Goal: Book appointment/travel/reservation

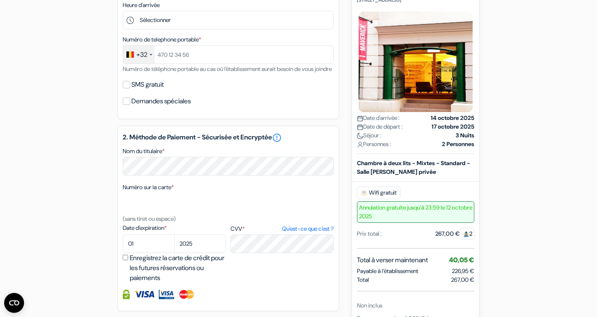
scroll to position [250, 0]
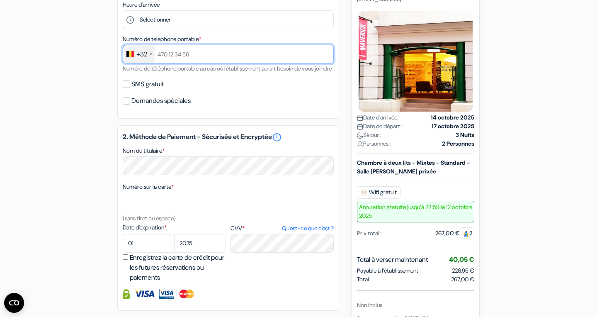
click at [211, 57] on input "text" at bounding box center [228, 54] width 211 height 19
type input "471197612"
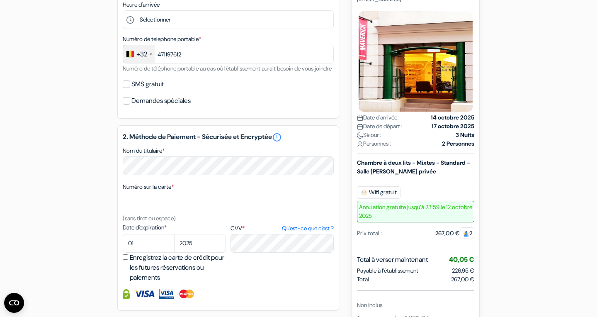
click at [269, 107] on div "Demandes spéciales" at bounding box center [228, 101] width 211 height 12
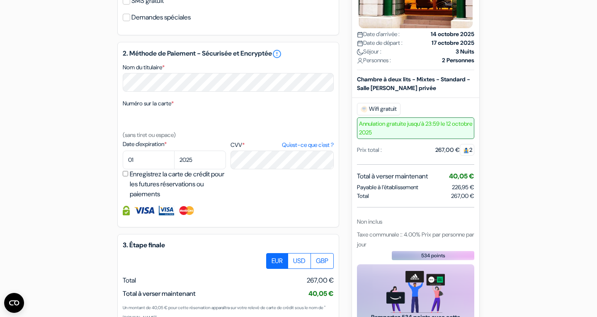
scroll to position [333, 0]
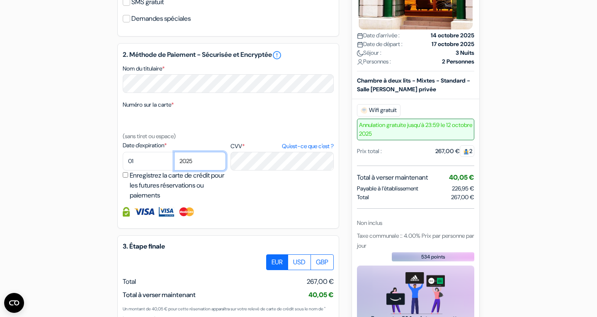
click at [174, 152] on select "2025 2026 2027 2028 2029 2030 2031 2032 2033 2034 2035 2036 2037 2038 2039 2040…" at bounding box center [200, 161] width 52 height 19
select select "2029"
click option "2029" at bounding box center [0, 0] width 0 height 0
click at [262, 228] on div "2. Méthode de Paiement - Sécurisée et Encryptée error_outline Nom du titulaire …" at bounding box center [228, 135] width 222 height 185
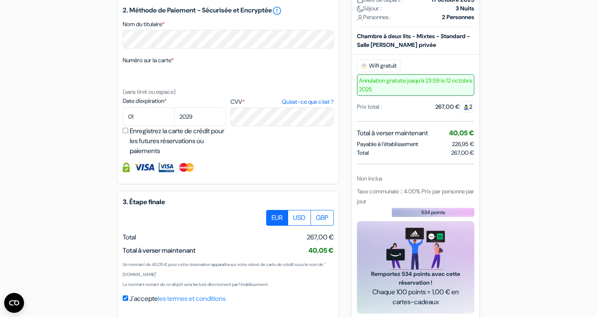
scroll to position [426, 0]
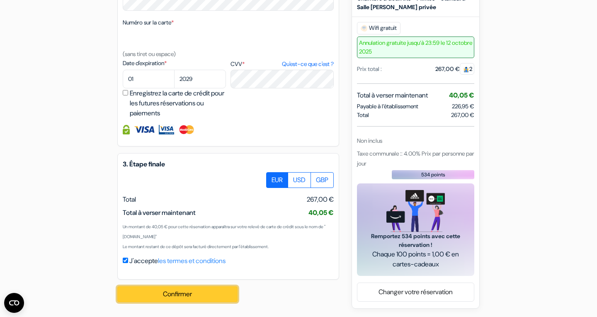
click at [196, 293] on button "Confirmer Loading..." at bounding box center [177, 294] width 120 height 16
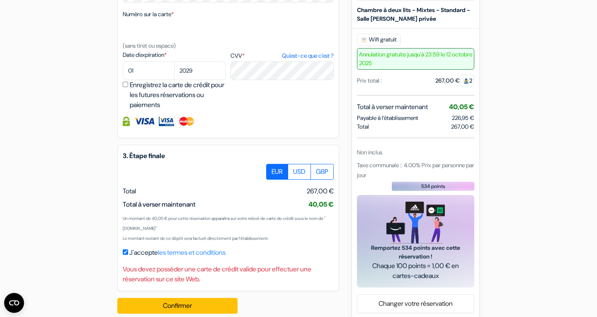
scroll to position [446, 0]
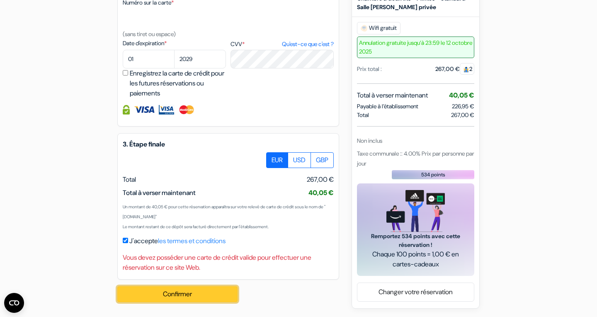
click at [204, 296] on button "Confirmer Loading..." at bounding box center [177, 294] width 120 height 16
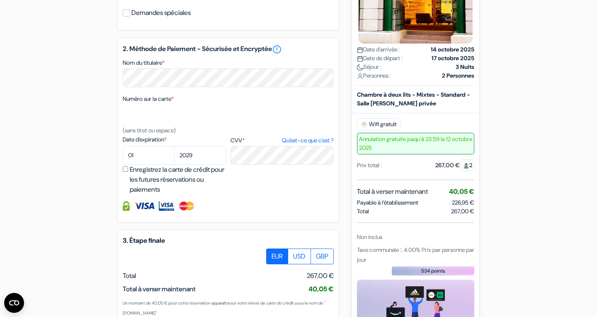
scroll to position [323, 0]
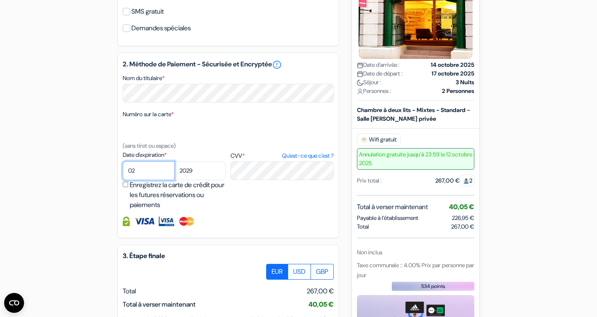
click option "02" at bounding box center [0, 0] width 0 height 0
select select "03"
click option "03" at bounding box center [0, 0] width 0 height 0
click at [174, 161] on select "2025 2026 2027 2028 2029 2030 2031 2032 2033 2034 2035 2036 2037 2038 2039 2040…" at bounding box center [200, 170] width 52 height 19
select select "2027"
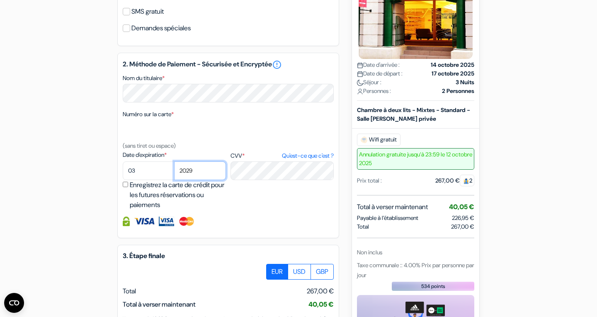
click option "2027" at bounding box center [0, 0] width 0 height 0
click at [273, 226] on div at bounding box center [228, 221] width 211 height 10
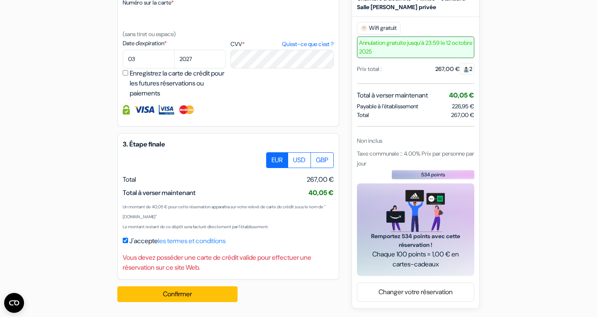
scroll to position [446, 0]
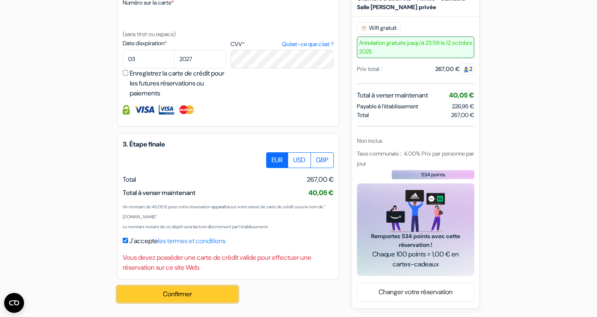
click at [211, 296] on button "Confirmer Loading..." at bounding box center [177, 294] width 120 height 16
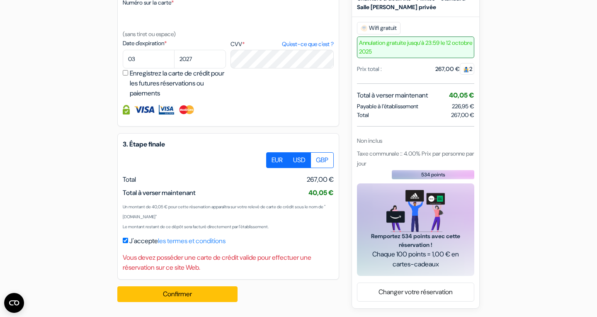
click at [295, 164] on label "USD" at bounding box center [299, 160] width 23 height 16
click at [272, 158] on input "USD" at bounding box center [269, 154] width 5 height 5
radio input "true"
click at [273, 158] on label "EUR" at bounding box center [277, 160] width 22 height 16
click at [272, 158] on input "EUR" at bounding box center [269, 154] width 5 height 5
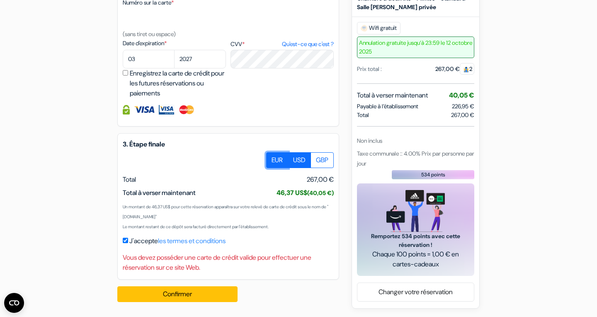
radio input "true"
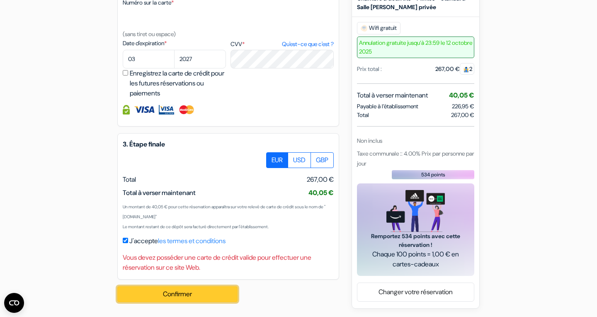
click at [183, 296] on button "Confirmer Loading..." at bounding box center [177, 294] width 120 height 16
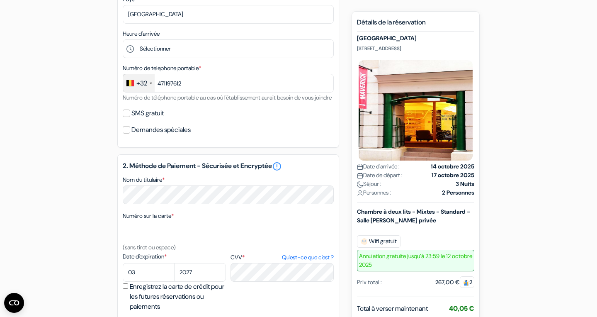
scroll to position [253, 0]
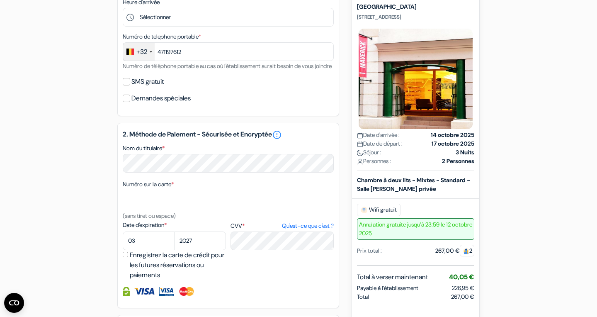
click at [126, 87] on div "SMS gratuit" at bounding box center [228, 82] width 211 height 12
click at [126, 85] on input "SMS gratuit" at bounding box center [126, 81] width 7 height 7
checkbox input "true"
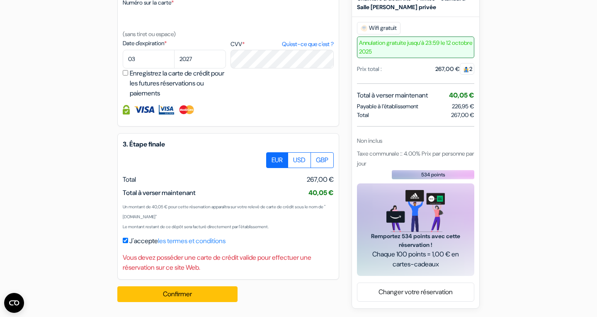
scroll to position [0, 0]
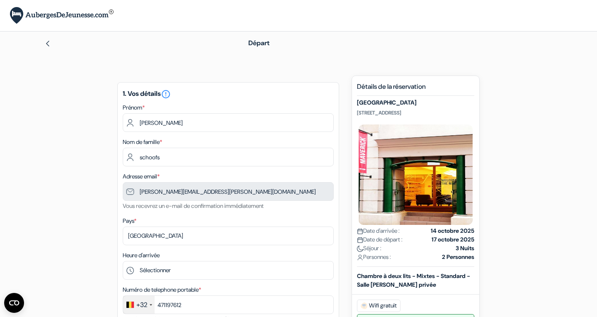
drag, startPoint x: 418, startPoint y: 103, endPoint x: 357, endPoint y: 103, distance: 61.0
click at [357, 103] on h5 "[GEOGRAPHIC_DATA]" at bounding box center [415, 102] width 117 height 7
copy h5 "[GEOGRAPHIC_DATA]"
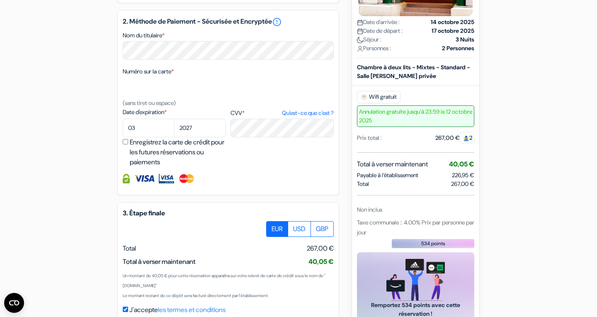
scroll to position [401, 0]
